Goal: Complete application form

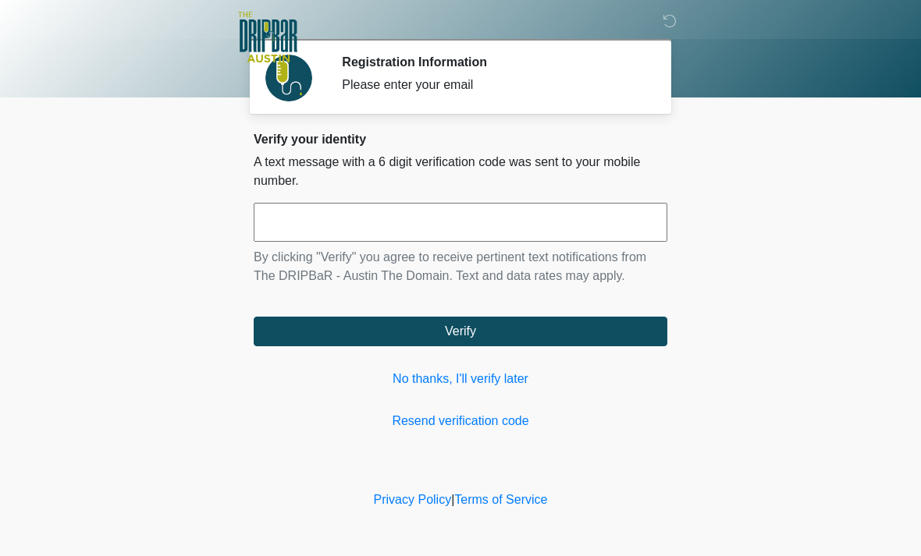
click at [495, 375] on link "No thanks, I'll verify later" at bounding box center [460, 379] width 413 height 19
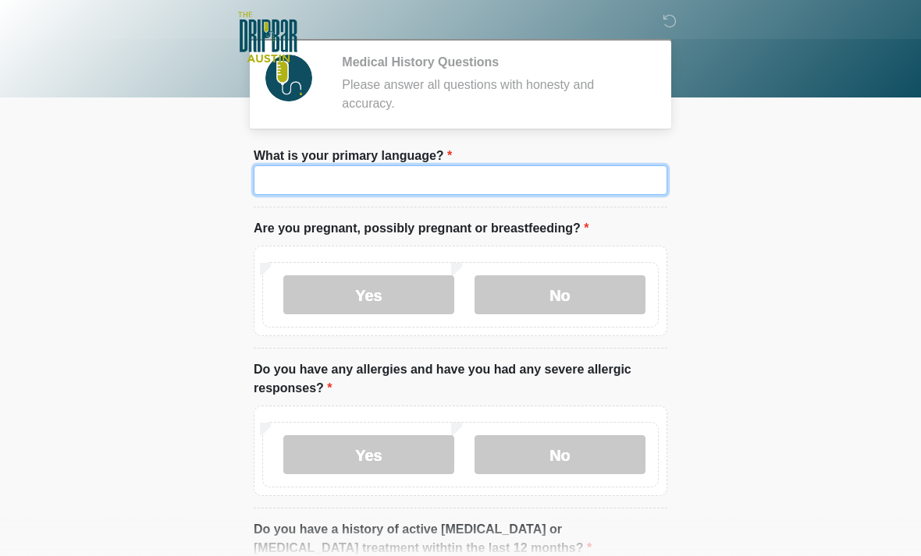
click at [598, 177] on input "What is your primary language?" at bounding box center [460, 180] width 413 height 30
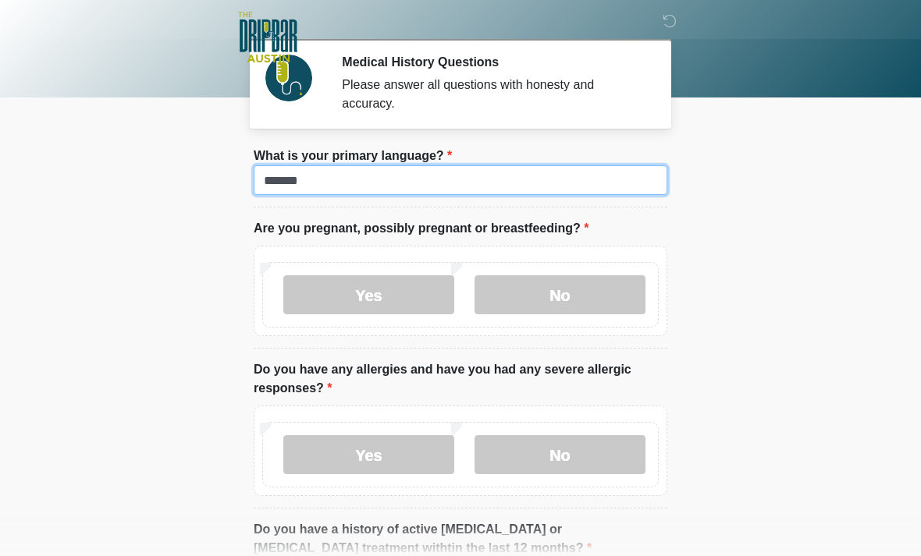
type input "*******"
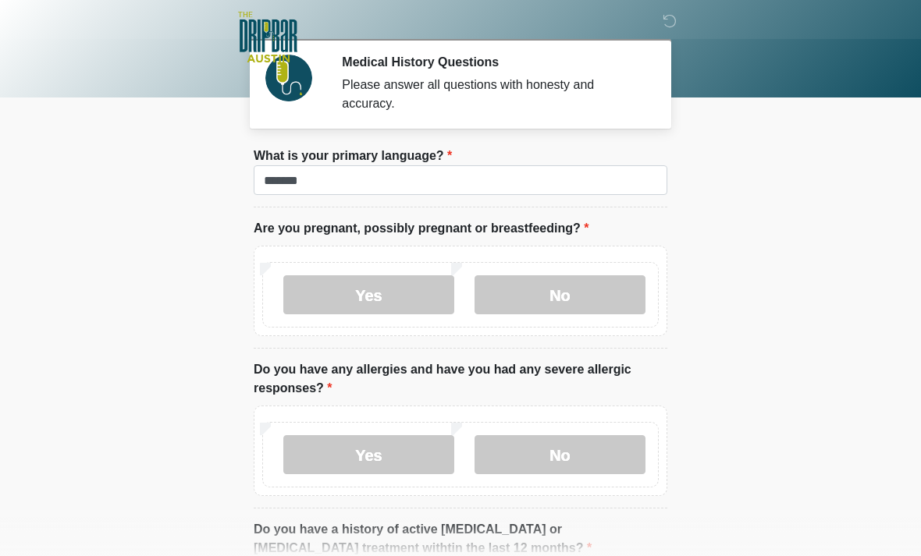
click at [598, 293] on label "No" at bounding box center [559, 294] width 171 height 39
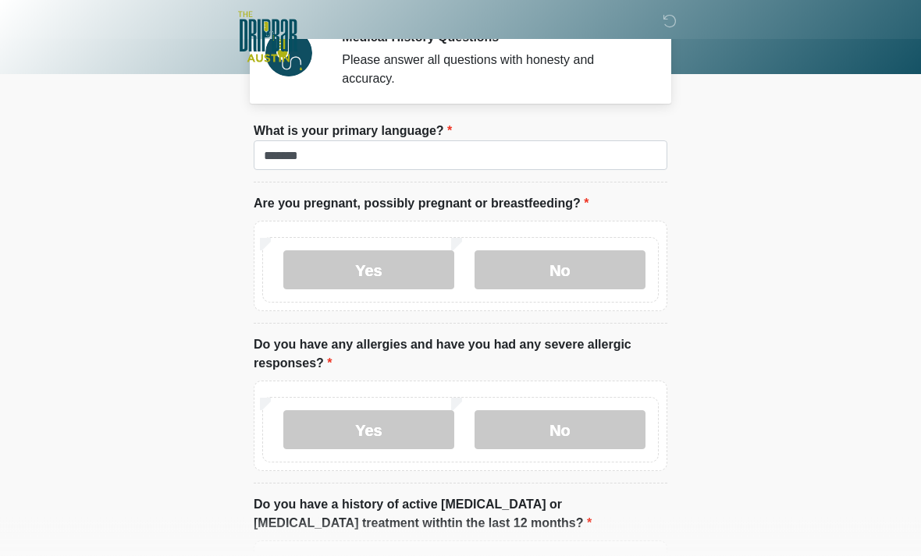
scroll to position [27, 0]
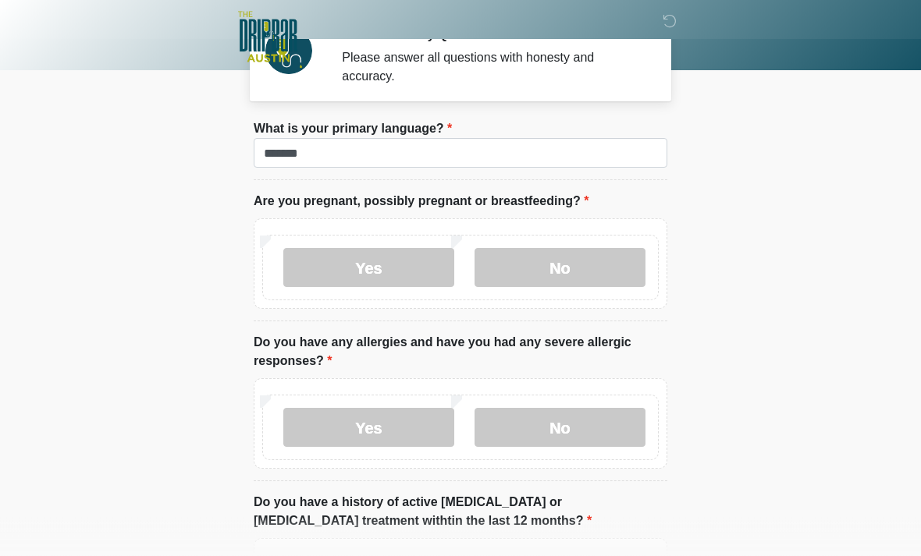
click at [604, 445] on label "No" at bounding box center [559, 428] width 171 height 39
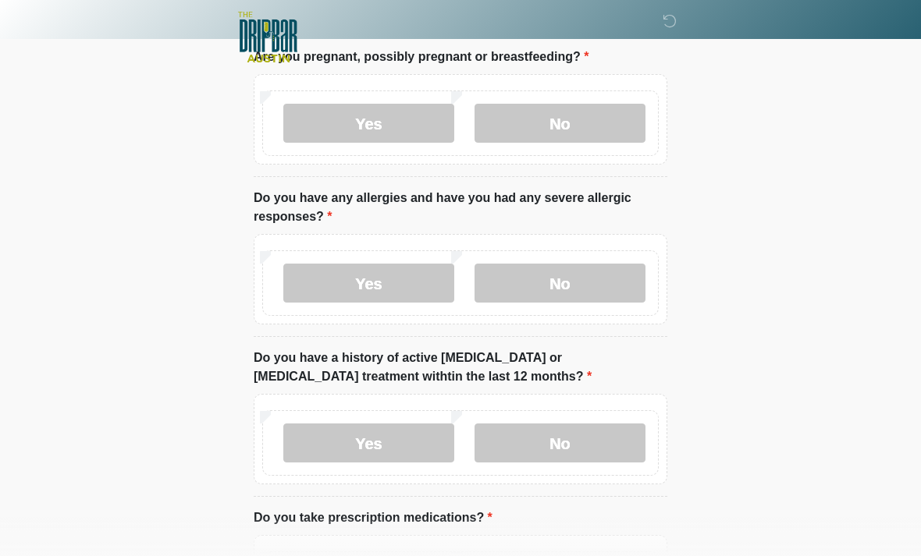
scroll to position [181, 0]
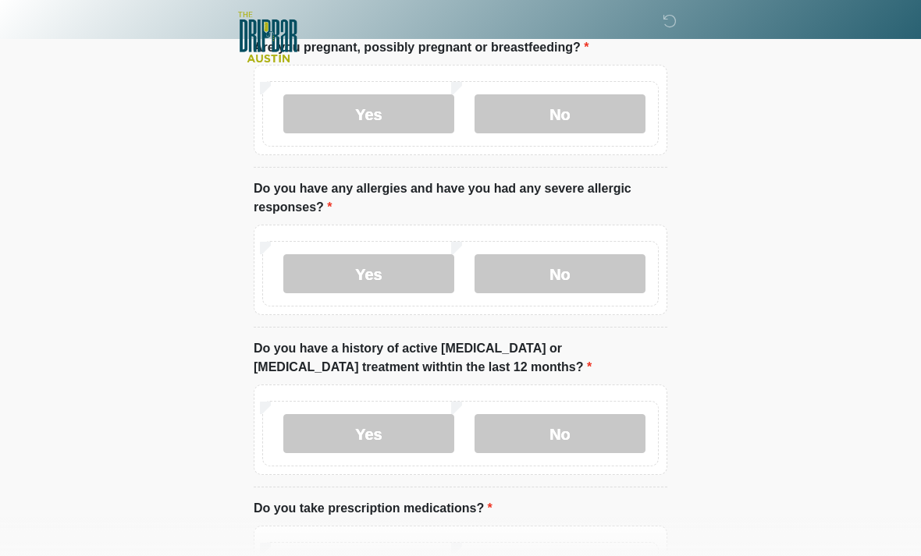
click at [627, 445] on label "No" at bounding box center [559, 433] width 171 height 39
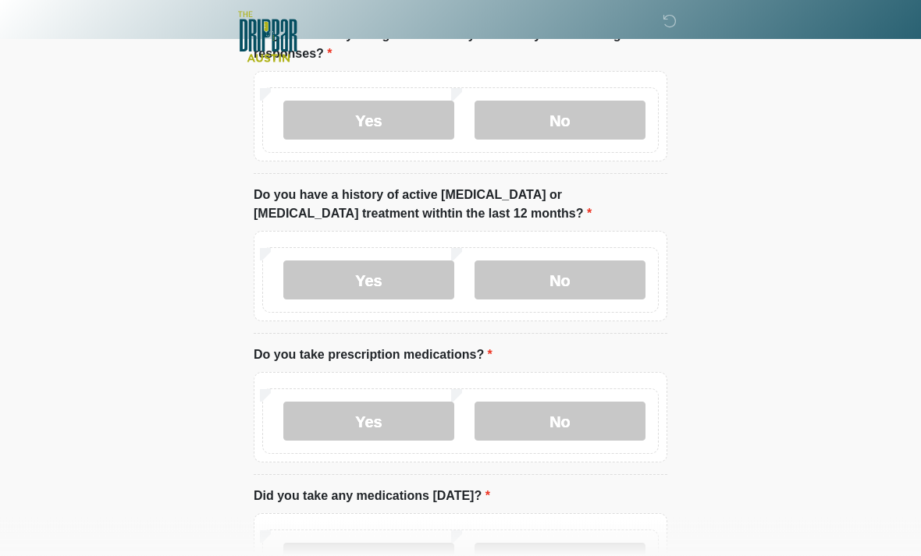
scroll to position [335, 0]
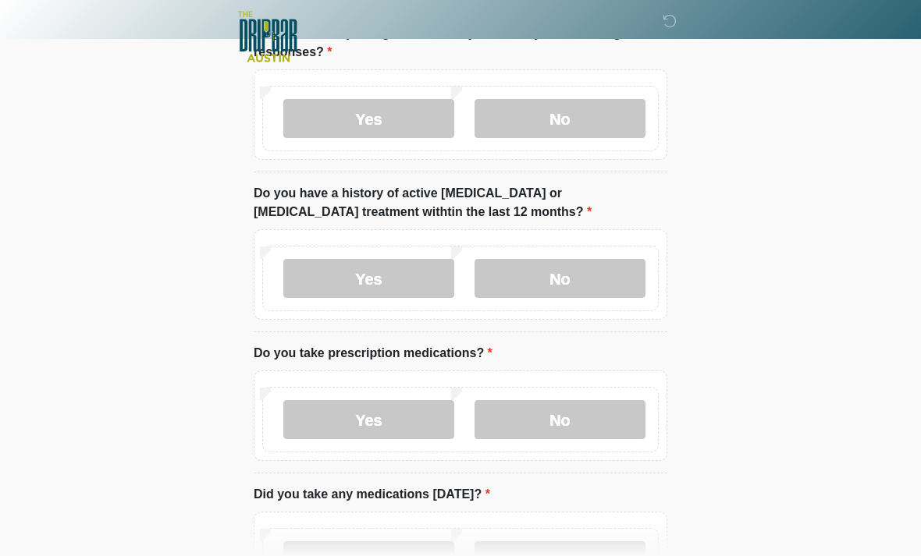
click at [608, 417] on label "No" at bounding box center [559, 420] width 171 height 39
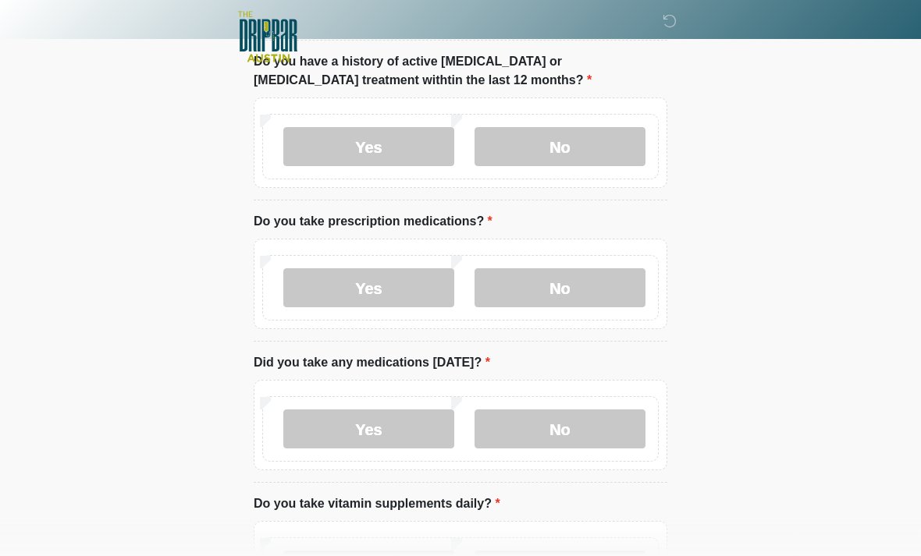
scroll to position [483, 0]
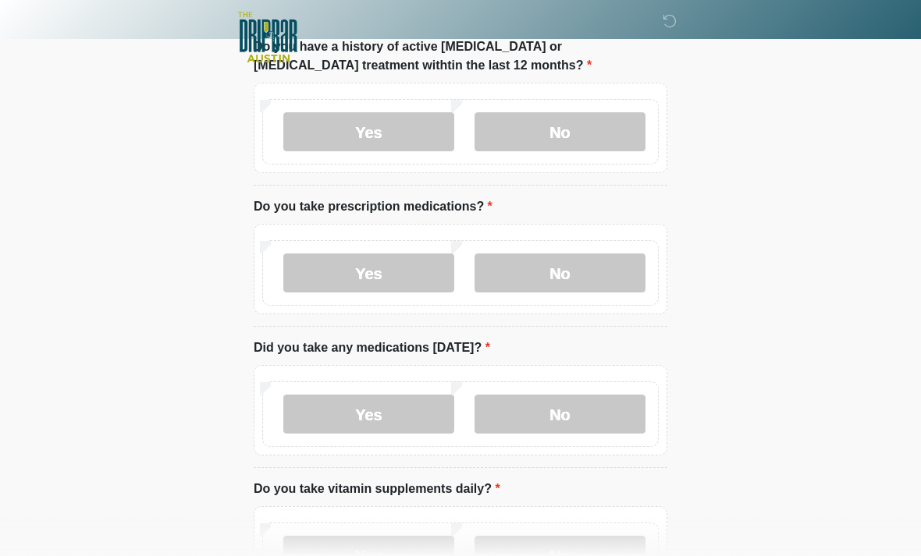
click at [636, 414] on label "No" at bounding box center [559, 414] width 171 height 39
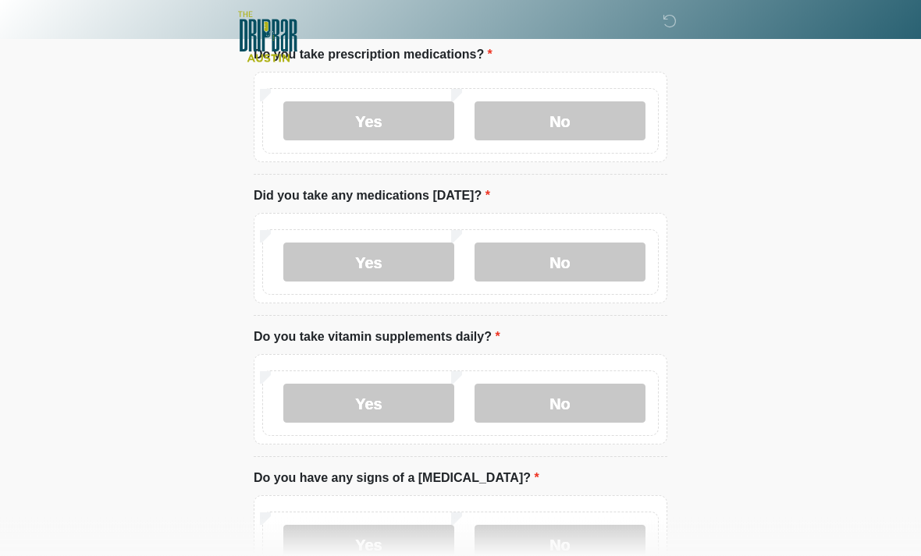
scroll to position [636, 0]
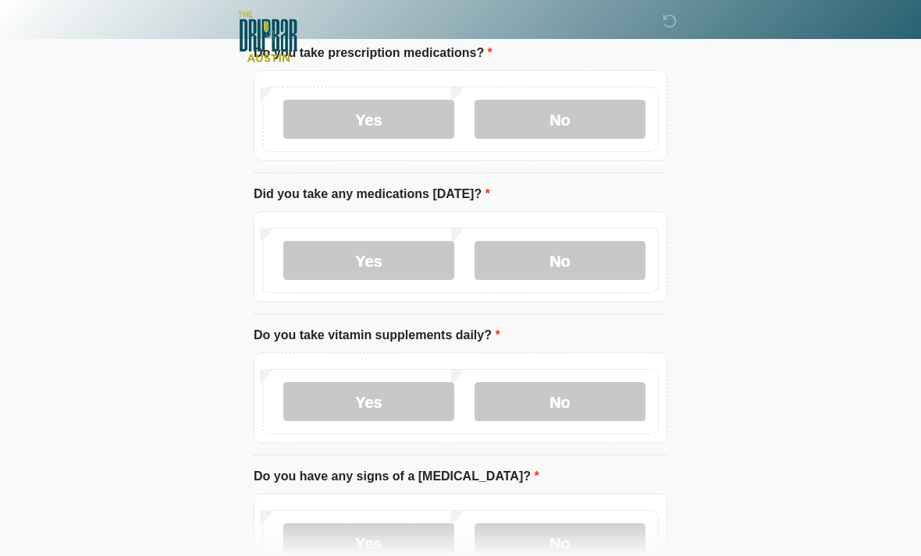
click at [312, 406] on label "Yes" at bounding box center [368, 402] width 171 height 39
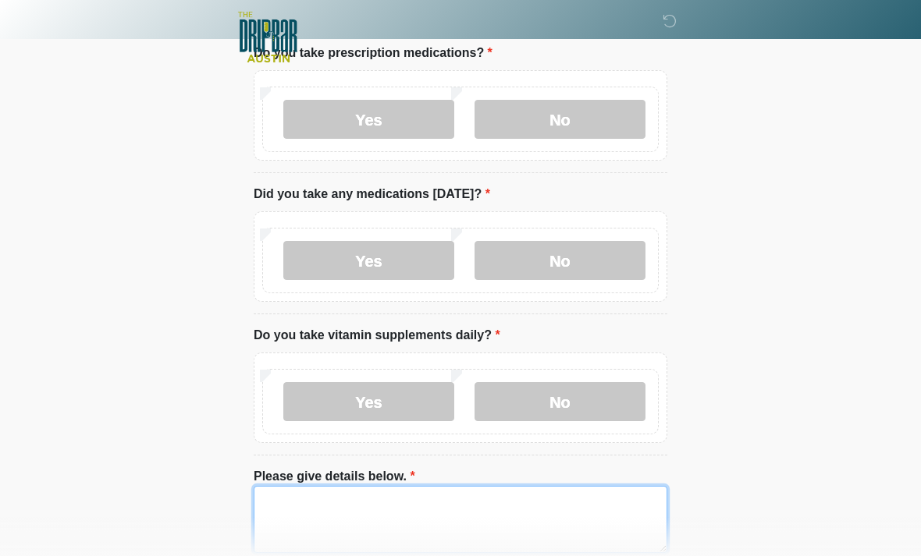
click at [612, 519] on textarea "Please give details below." at bounding box center [460, 519] width 413 height 67
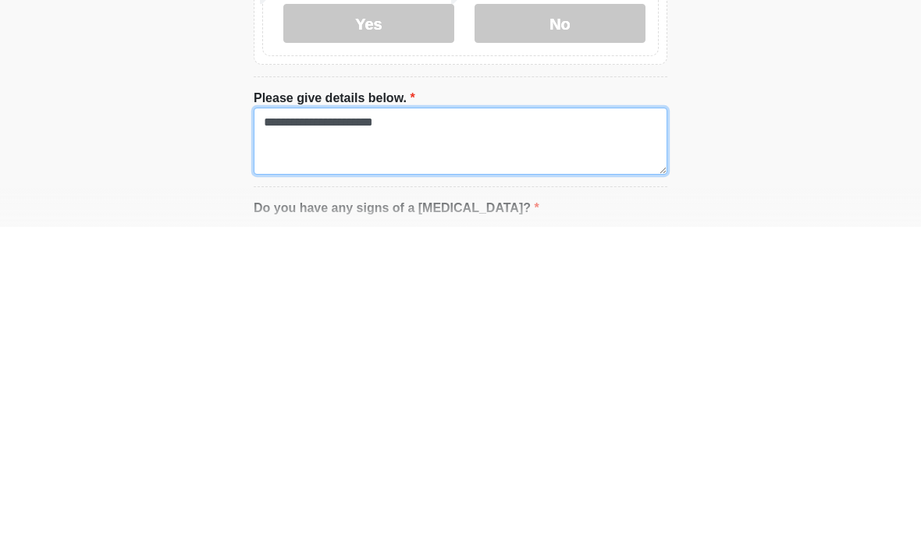
type textarea "**********"
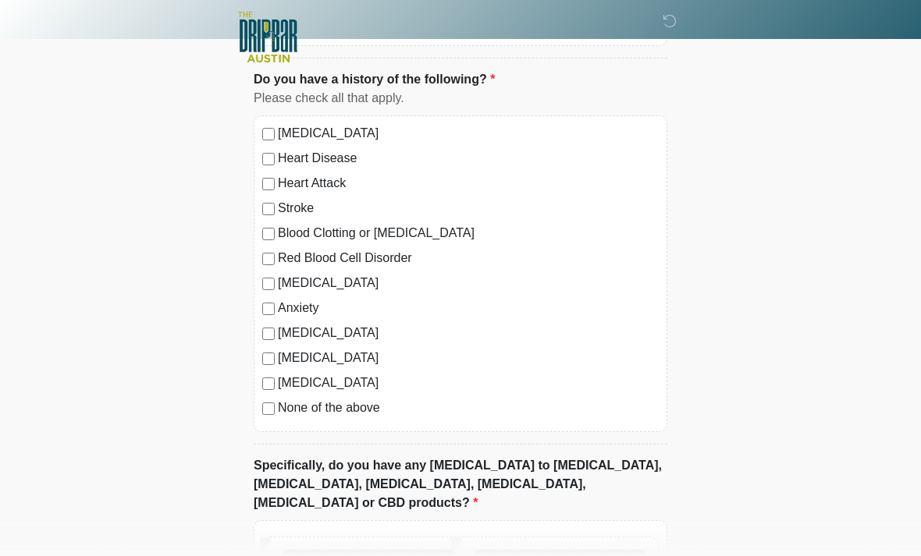
scroll to position [1287, 0]
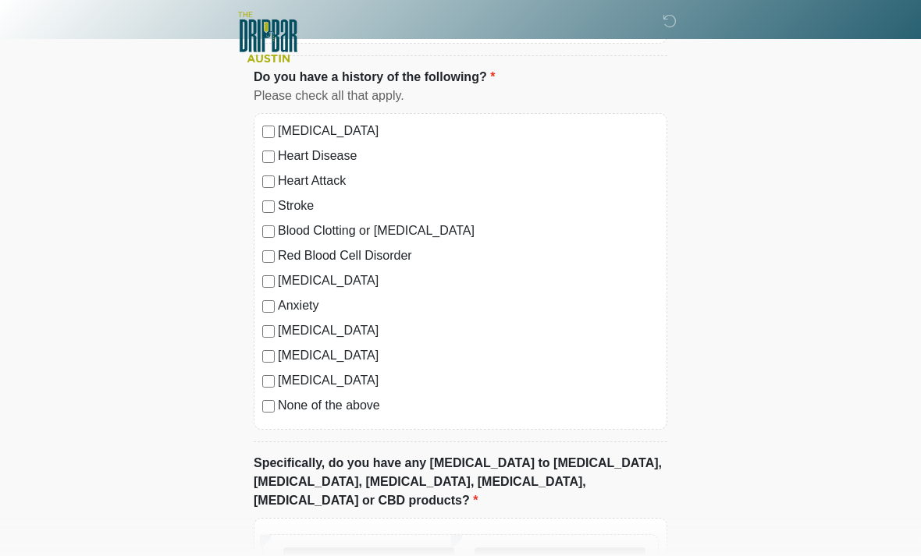
click at [625, 555] on label "No" at bounding box center [559, 567] width 171 height 39
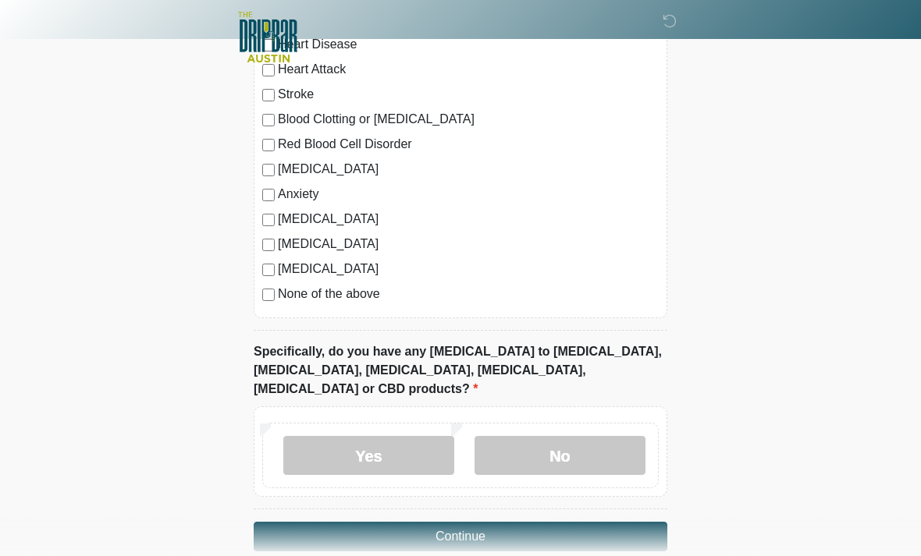
scroll to position [1406, 0]
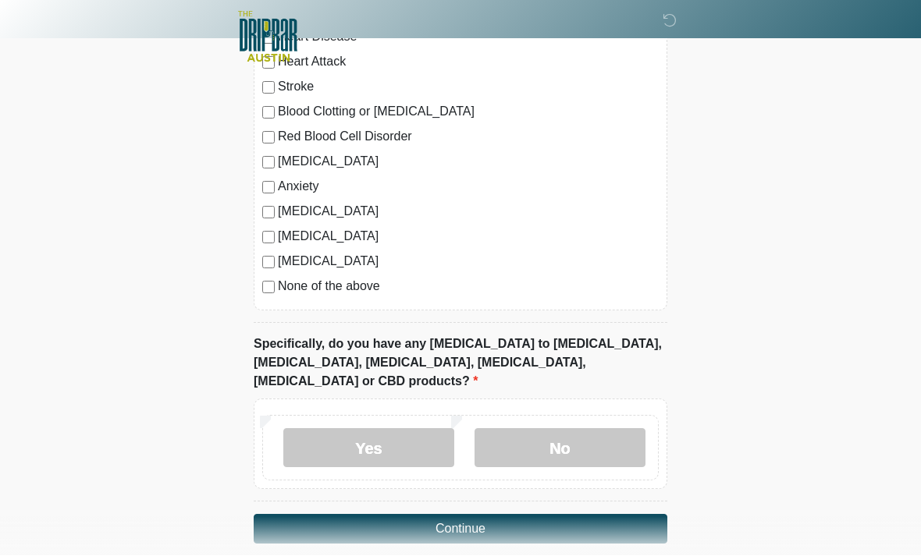
click at [629, 515] on button "Continue" at bounding box center [460, 530] width 413 height 30
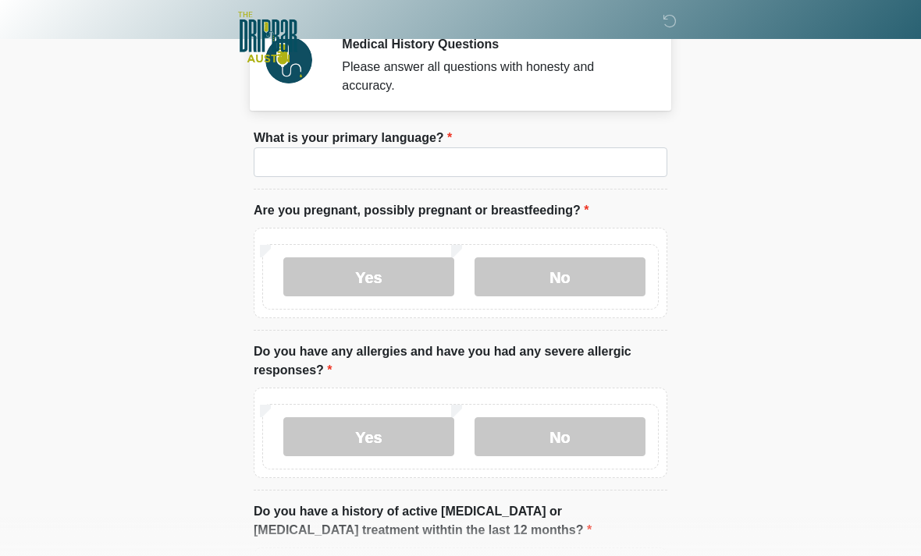
scroll to position [0, 0]
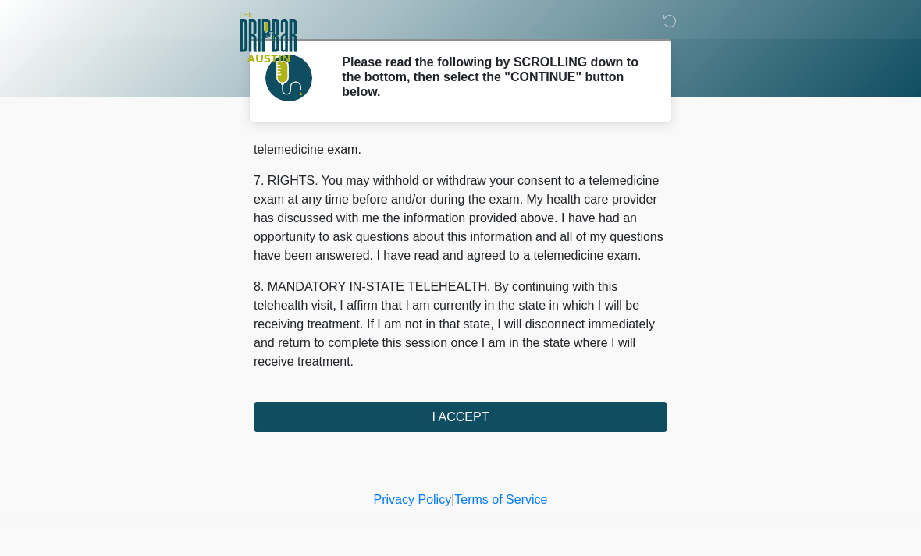
click at [636, 417] on button "I ACCEPT" at bounding box center [460, 418] width 413 height 30
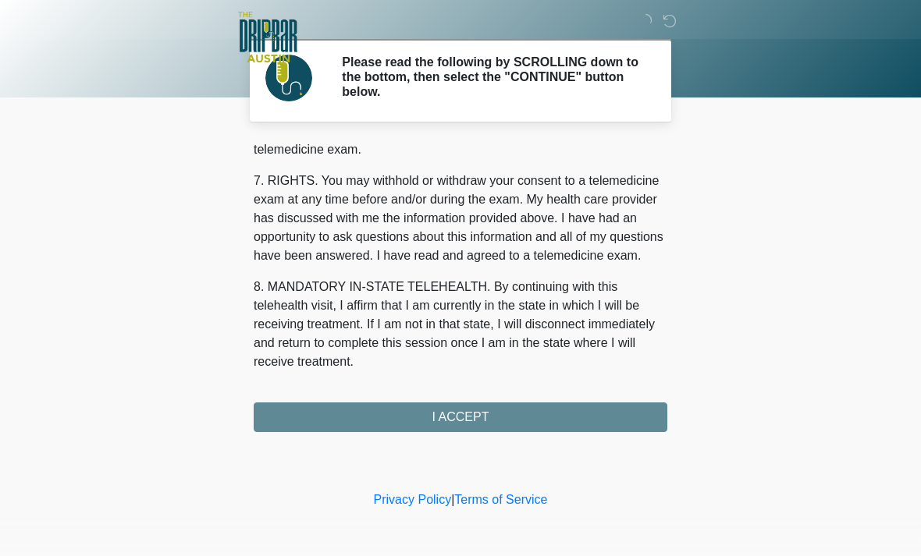
scroll to position [679, 0]
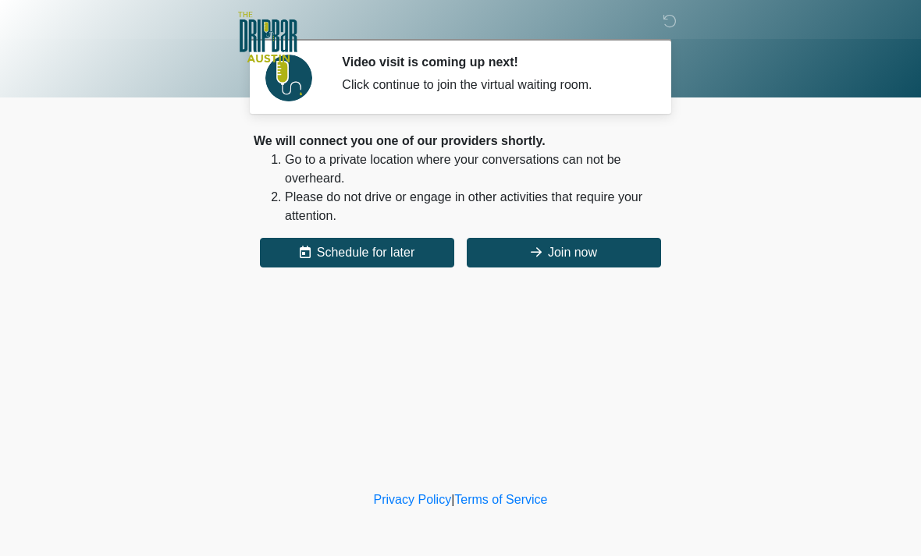
click at [590, 253] on button "Join now" at bounding box center [564, 253] width 194 height 30
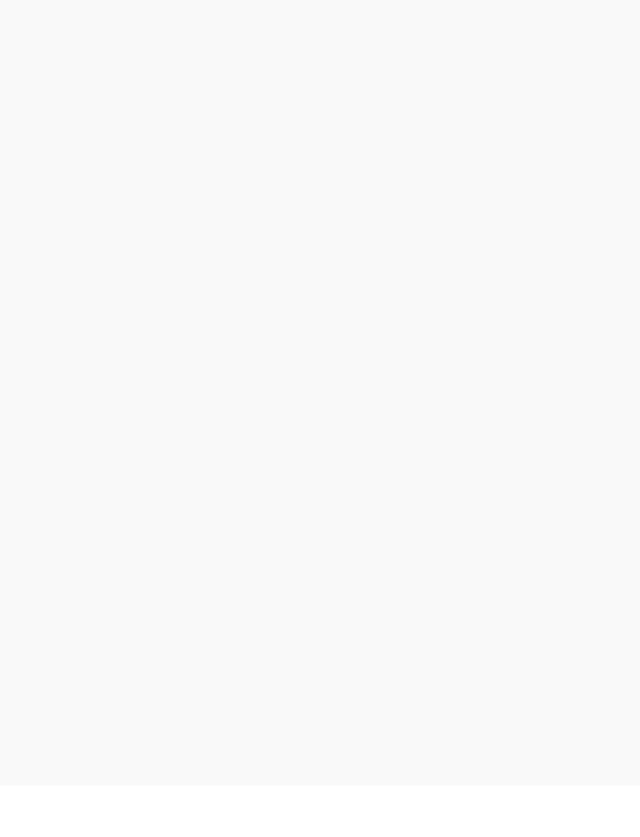
scroll to position [5, 0]
